Goal: Task Accomplishment & Management: Use online tool/utility

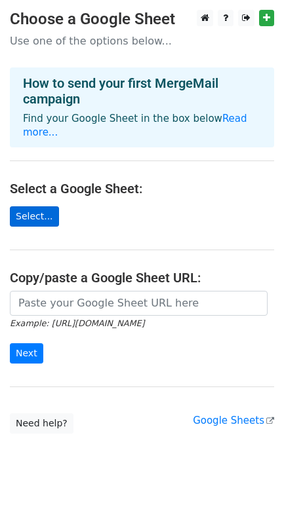
drag, startPoint x: 0, startPoint y: 0, endPoint x: 36, endPoint y: 197, distance: 199.9
click at [36, 206] on link "Select..." at bounding box center [34, 216] width 49 height 20
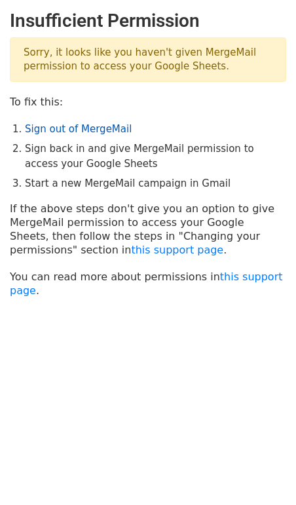
click at [81, 132] on link "Sign out of MergeMail" at bounding box center [78, 129] width 107 height 12
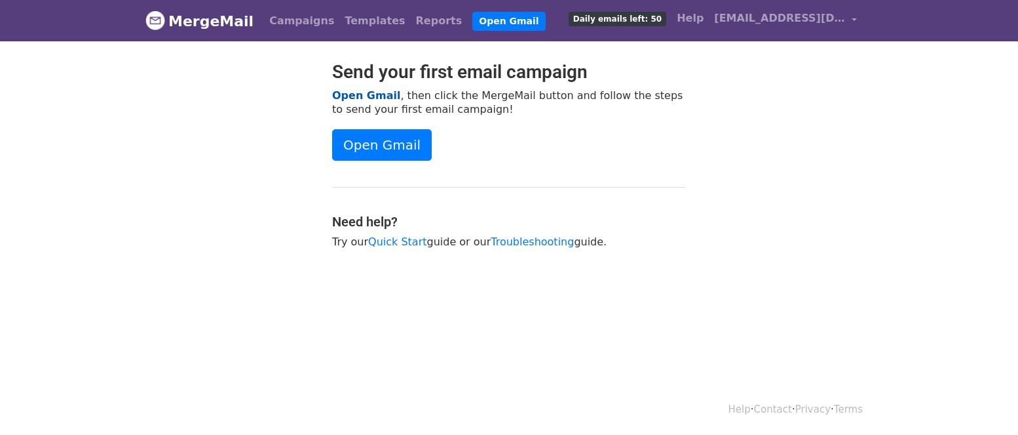
click at [360, 96] on link "Open Gmail" at bounding box center [366, 95] width 68 height 12
drag, startPoint x: 730, startPoint y: 142, endPoint x: 761, endPoint y: 13, distance: 132.7
click at [731, 143] on div "Send your first email campaign Open Gmail , then click the MergeMail button and…" at bounding box center [509, 161] width 747 height 201
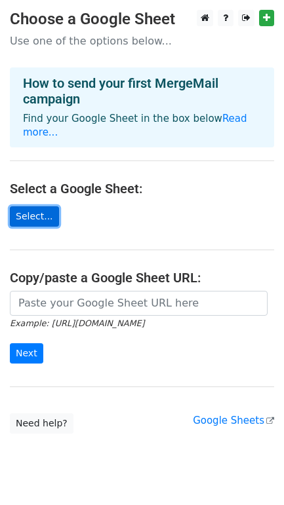
click at [39, 206] on link "Select..." at bounding box center [34, 216] width 49 height 20
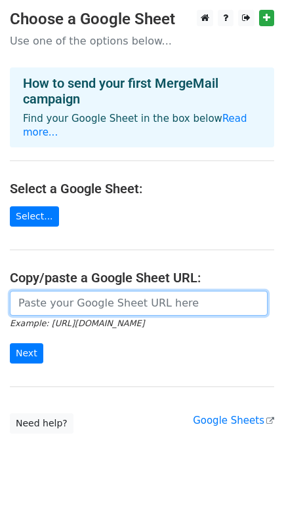
click at [111, 298] on input "url" at bounding box center [139, 303] width 258 height 25
paste input "https://docs.google.com/spreadsheets/d/1016dRqbyzQYYudAhm315t7XA53B2smoxvdcJVLd…"
type input "https://docs.google.com/spreadsheets/d/1016dRqbyzQYYudAhm315t7XA53B2smoxvdcJVLd…"
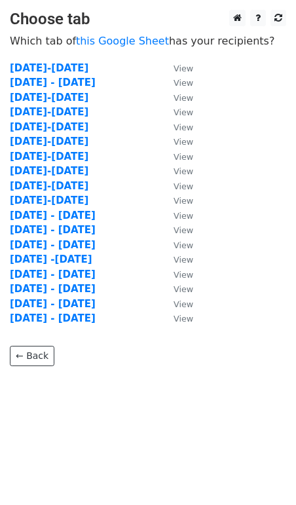
drag, startPoint x: 51, startPoint y: 275, endPoint x: 106, endPoint y: 283, distance: 55.1
click at [51, 275] on strong "August 1 - 15" at bounding box center [53, 275] width 86 height 12
click at [56, 280] on strong "August 1 - 15" at bounding box center [53, 275] width 86 height 12
click at [184, 278] on small "View" at bounding box center [184, 275] width 20 height 10
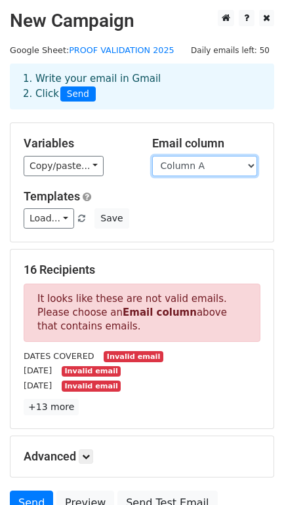
click at [216, 168] on select "Column A Column B Column C Column D Column E Column F Column G Column H Column …" at bounding box center [204, 166] width 105 height 20
click at [195, 164] on select "Column A Column B Column C Column D Column E Column F Column G Column H Column …" at bounding box center [204, 166] width 105 height 20
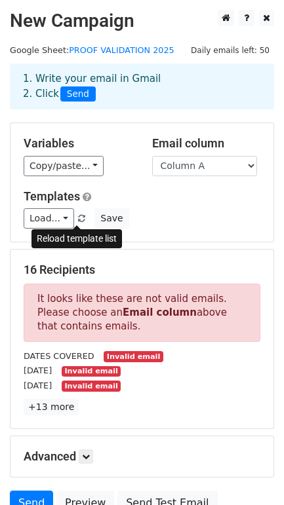
click at [78, 221] on span at bounding box center [81, 219] width 7 height 9
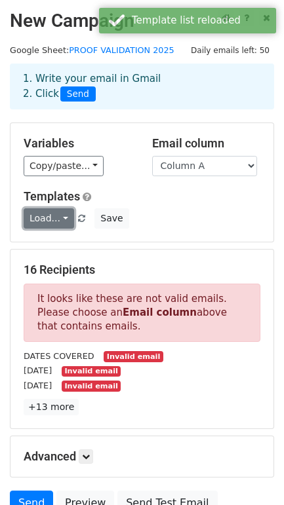
click at [62, 218] on link "Load..." at bounding box center [49, 218] width 50 height 20
click at [186, 218] on div "Load... No templates saved Save" at bounding box center [142, 218] width 256 height 20
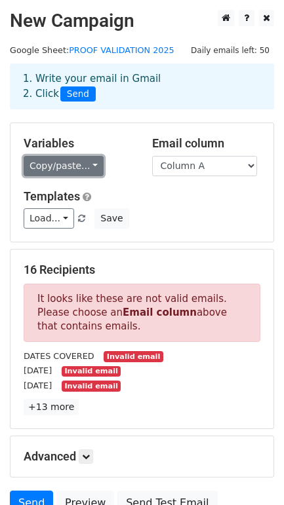
click at [87, 163] on link "Copy/paste..." at bounding box center [64, 166] width 80 height 20
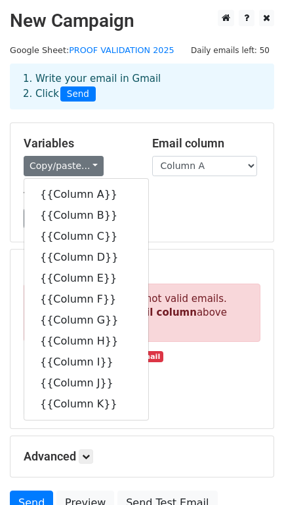
click at [176, 220] on div "Load... No templates saved Save" at bounding box center [142, 218] width 256 height 20
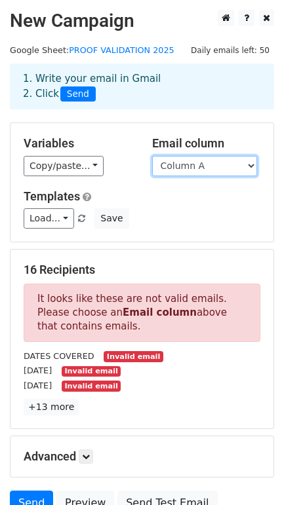
click at [215, 170] on select "Column A Column B Column C Column D Column E Column F Column G Column H Column …" at bounding box center [204, 166] width 105 height 20
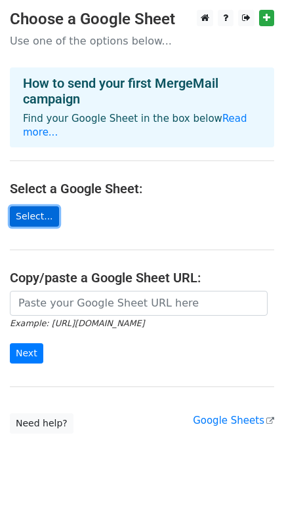
click at [35, 206] on link "Select..." at bounding box center [34, 216] width 49 height 20
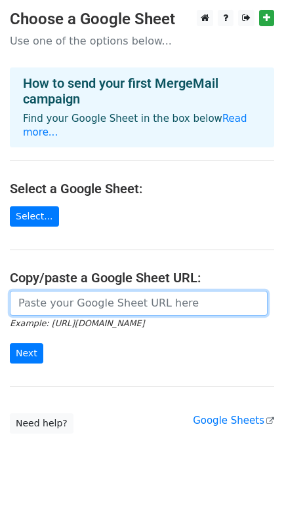
click at [82, 298] on input "url" at bounding box center [139, 303] width 258 height 25
paste input "https://docs.google.com/spreadsheets/d/1016dRqbyzQYYudAhm315t7XA53B2smoxvdcJVLd…"
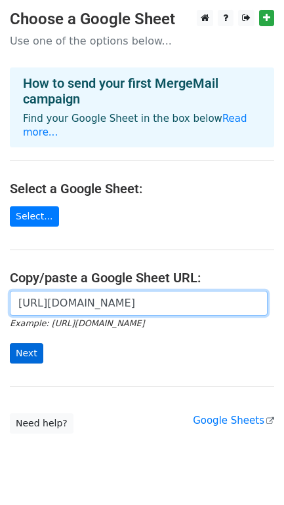
type input "https://docs.google.com/spreadsheets/d/1016dRqbyzQYYudAhm315t7XA53B2smoxvdcJVLd…"
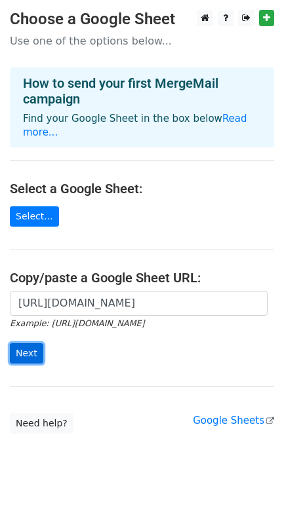
click at [30, 343] on input "Next" at bounding box center [26, 353] width 33 height 20
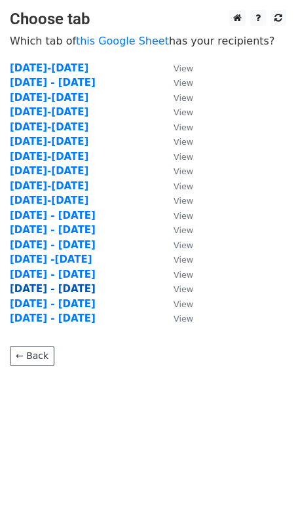
drag, startPoint x: 58, startPoint y: 280, endPoint x: 62, endPoint y: 286, distance: 7.1
click at [58, 280] on strong "[DATE] - [DATE]" at bounding box center [53, 275] width 86 height 12
click at [56, 280] on strong "[DATE] - [DATE]" at bounding box center [53, 275] width 86 height 12
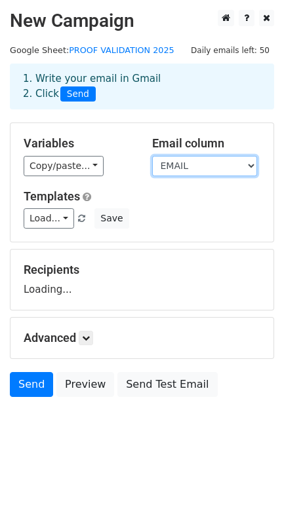
click at [197, 165] on select "DATES COVERED TEACHER'S NAME ID CENTER / DH REPORT DETAILS PROOFS INITIAL VALID…" at bounding box center [204, 166] width 105 height 20
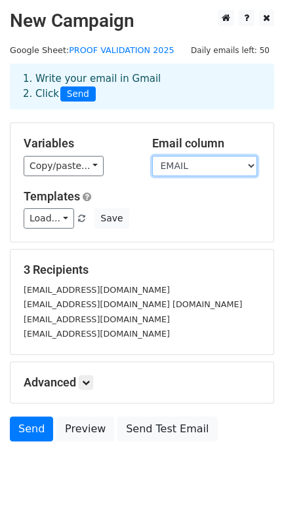
click at [210, 168] on select "DATES COVERED TEACHER'S NAME ID CENTER / DH REPORT DETAILS PROOFS INITIAL VALID…" at bounding box center [204, 166] width 105 height 20
click at [152, 157] on select "DATES COVERED TEACHER'S NAME ID CENTER / DH REPORT DETAILS PROOFS INITIAL VALID…" at bounding box center [204, 166] width 105 height 20
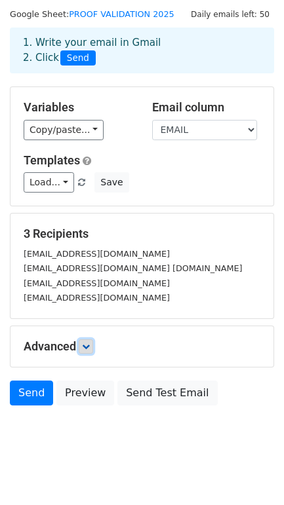
click at [87, 343] on icon at bounding box center [86, 347] width 8 height 8
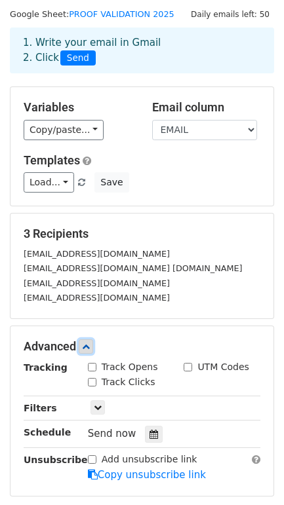
click at [87, 343] on icon at bounding box center [86, 347] width 8 height 8
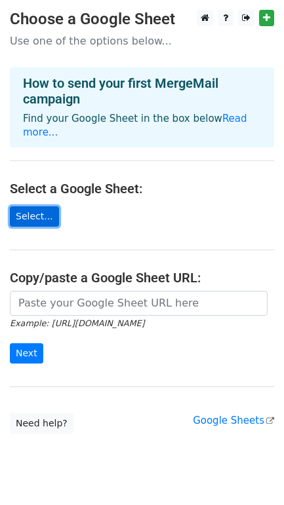
click at [40, 206] on link "Select..." at bounding box center [34, 216] width 49 height 20
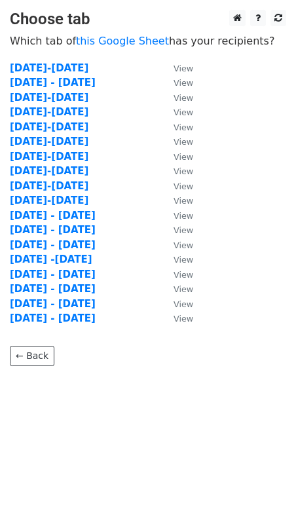
drag, startPoint x: 52, startPoint y: 279, endPoint x: 142, endPoint y: 292, distance: 90.7
click at [52, 279] on strong "August 1 - 15" at bounding box center [53, 275] width 86 height 12
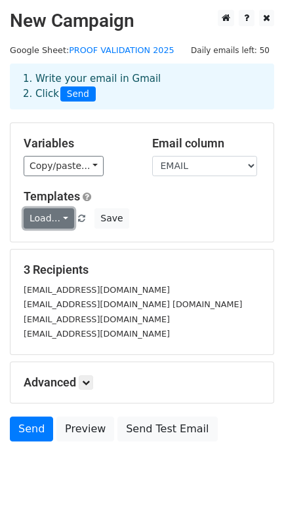
click at [63, 218] on link "Load..." at bounding box center [49, 218] width 50 height 20
click at [77, 249] on h6 "No templates saved" at bounding box center [85, 250] width 123 height 22
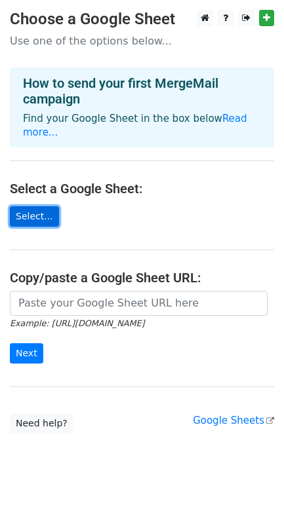
click at [31, 206] on link "Select..." at bounding box center [34, 216] width 49 height 20
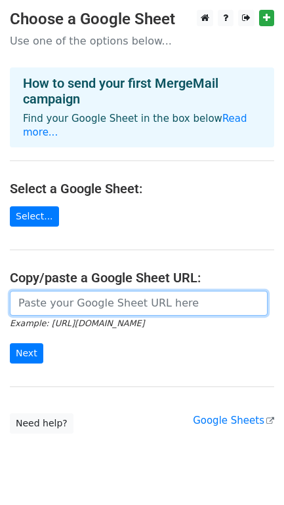
drag, startPoint x: 100, startPoint y: 293, endPoint x: 106, endPoint y: 294, distance: 6.6
click at [100, 293] on input "url" at bounding box center [139, 303] width 258 height 25
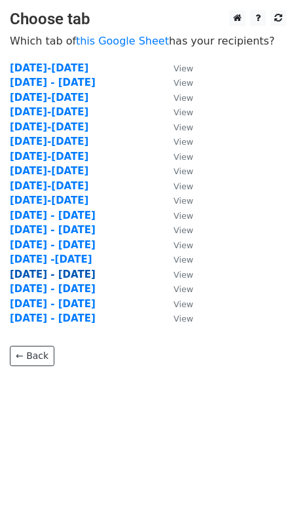
click at [64, 279] on strong "August 1 - 15" at bounding box center [53, 275] width 86 height 12
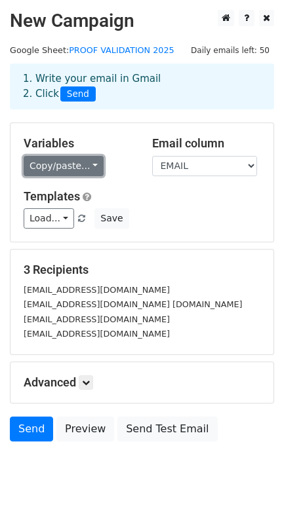
click at [60, 162] on link "Copy/paste..." at bounding box center [64, 166] width 80 height 20
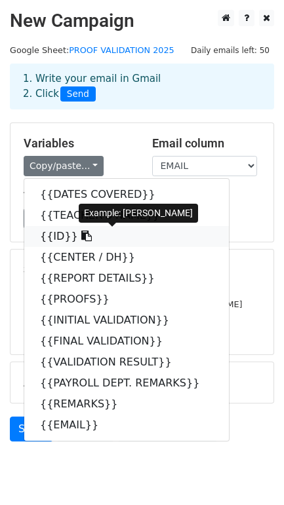
click at [90, 237] on link "{{ID}}" at bounding box center [126, 236] width 204 height 21
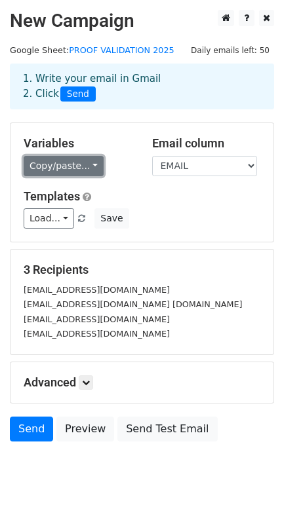
click at [77, 168] on link "Copy/paste..." at bounding box center [64, 166] width 80 height 20
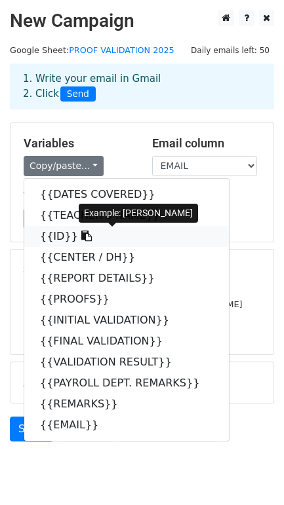
click at [83, 235] on link "{{ID}}" at bounding box center [126, 236] width 204 height 21
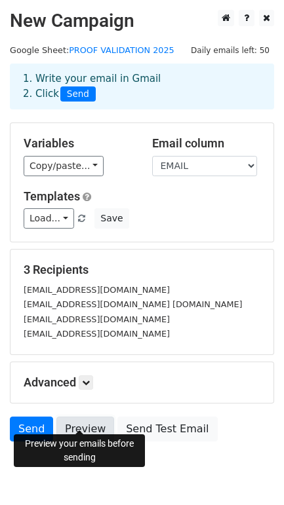
click at [89, 417] on link "Preview" at bounding box center [85, 429] width 58 height 25
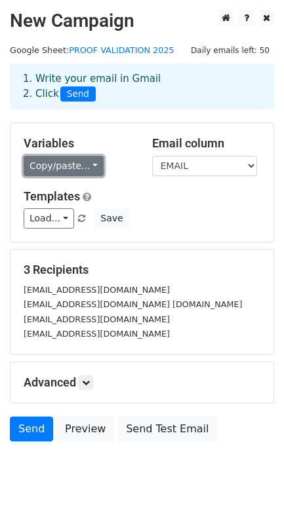
click at [60, 162] on link "Copy/paste..." at bounding box center [64, 166] width 80 height 20
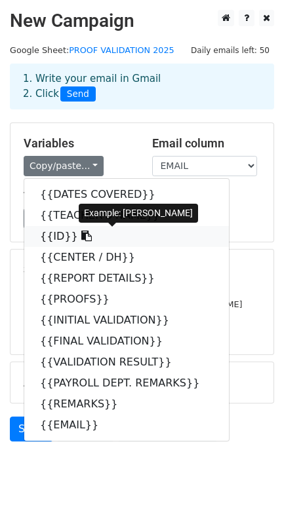
click at [50, 240] on link "{{ID}}" at bounding box center [126, 236] width 204 height 21
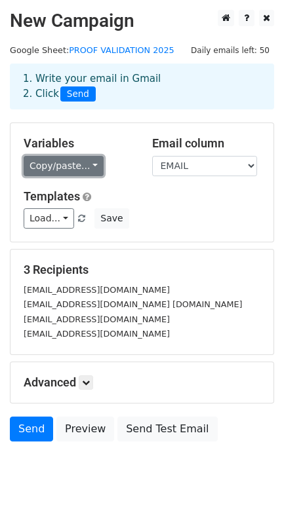
click at [73, 172] on link "Copy/paste..." at bounding box center [64, 166] width 80 height 20
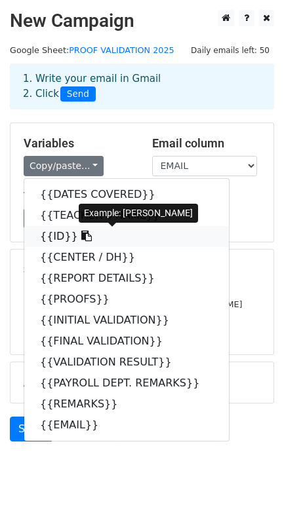
click at [81, 240] on icon at bounding box center [86, 236] width 10 height 10
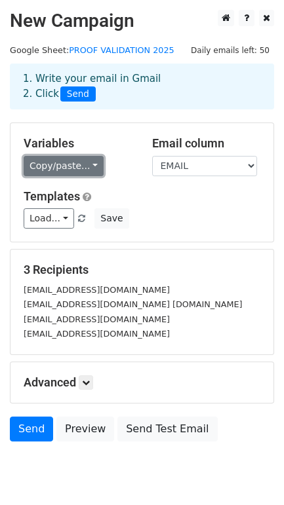
click at [70, 165] on link "Copy/paste..." at bounding box center [64, 166] width 80 height 20
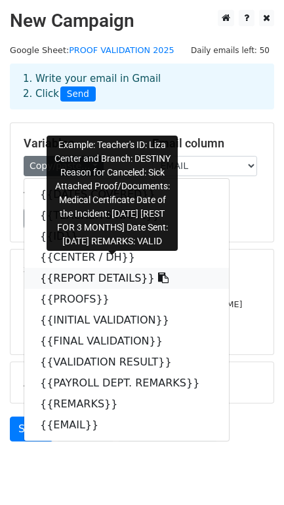
click at [105, 282] on link "{{REPORT DETAILS}}" at bounding box center [126, 278] width 204 height 21
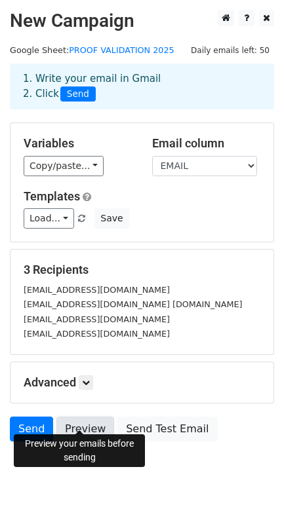
click at [77, 417] on link "Preview" at bounding box center [85, 429] width 58 height 25
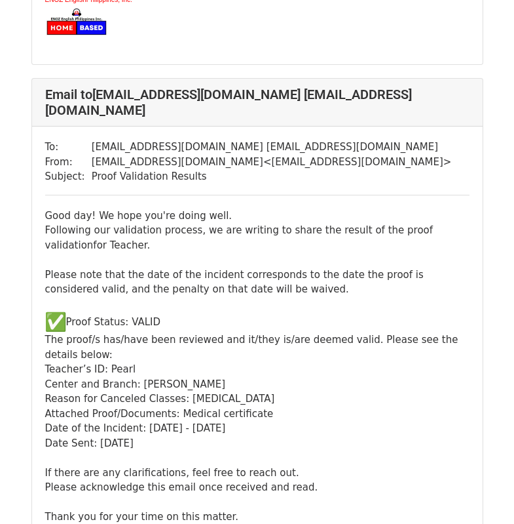
scroll to position [590, 0]
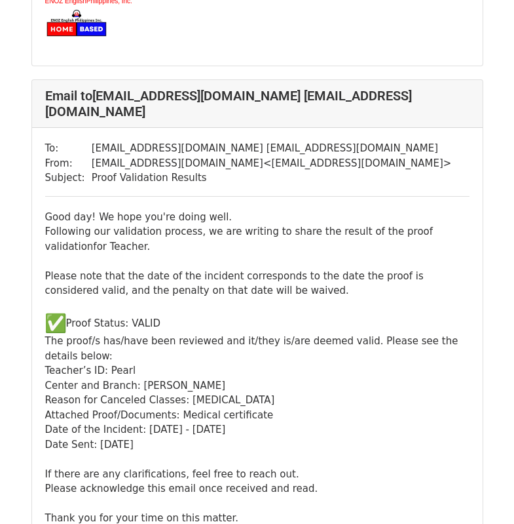
click at [390, 261] on div "Good day! We hope you're doing well. Following our validation process, we are w…" at bounding box center [257, 368] width 425 height 316
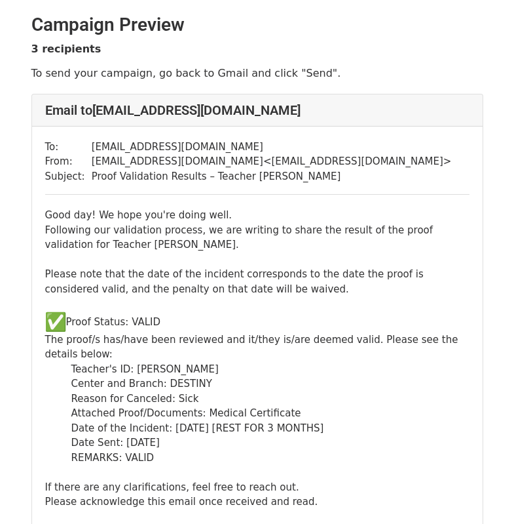
click at [277, 365] on div "Teacher's ID: Liza Center and Branch: DESTINY Reason for Canceled: Sick Attache…" at bounding box center [270, 414] width 398 height 104
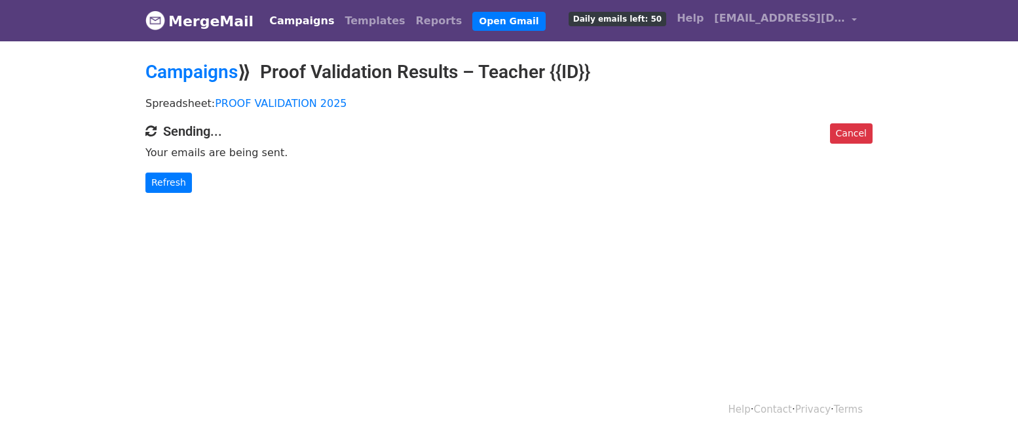
click at [503, 308] on html "MergeMail Campaigns Templates Reports Open Gmail Daily emails left: 50 Help [EM…" at bounding box center [509, 217] width 1018 height 435
drag, startPoint x: 612, startPoint y: 223, endPoint x: 441, endPoint y: 203, distance: 172.3
click at [612, 223] on body "MergeMail Campaigns Templates Reports Open Gmail Daily emails left: 50 Help eno…" at bounding box center [509, 122] width 1018 height 245
click at [177, 185] on link "Refresh" at bounding box center [168, 182] width 47 height 20
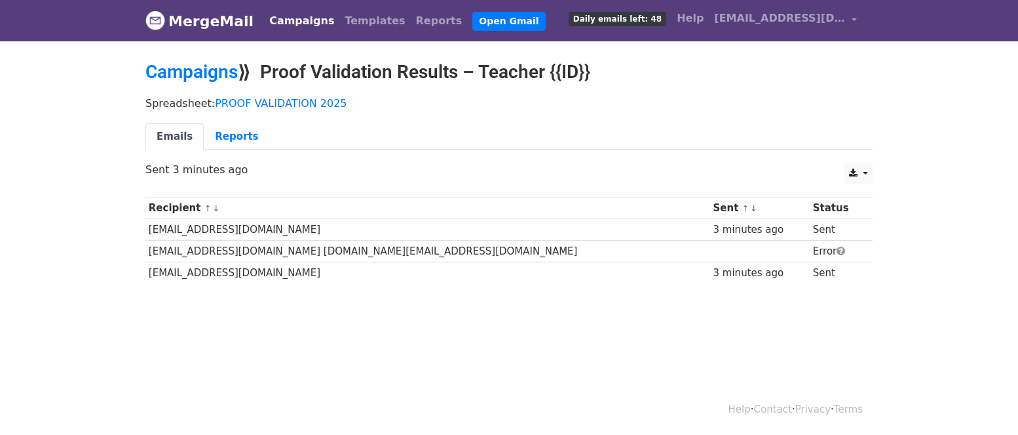
click at [516, 320] on body "MergeMail Campaigns Templates Reports Open Gmail Daily emails left: 48 Help [EM…" at bounding box center [509, 173] width 1018 height 346
click at [566, 309] on body "MergeMail Campaigns Templates Reports Open Gmail Daily emails left: 48 Help [EM…" at bounding box center [509, 173] width 1018 height 346
click at [545, 309] on body "MergeMail Campaigns Templates Reports Open Gmail Daily emails left: 48 Help [EM…" at bounding box center [509, 173] width 1018 height 346
